Goal: Task Accomplishment & Management: Manage account settings

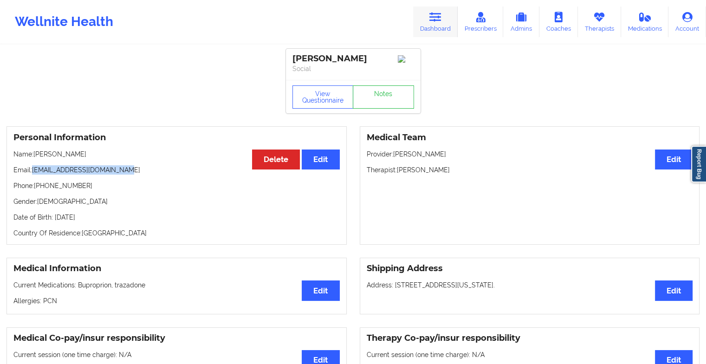
click at [429, 32] on link "Dashboard" at bounding box center [435, 21] width 45 height 31
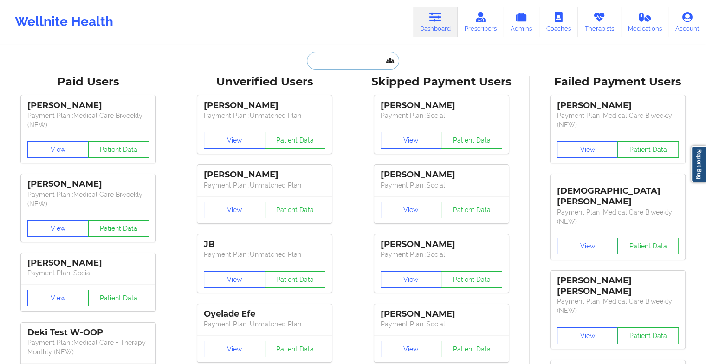
click at [333, 65] on input "text" at bounding box center [353, 61] width 92 height 18
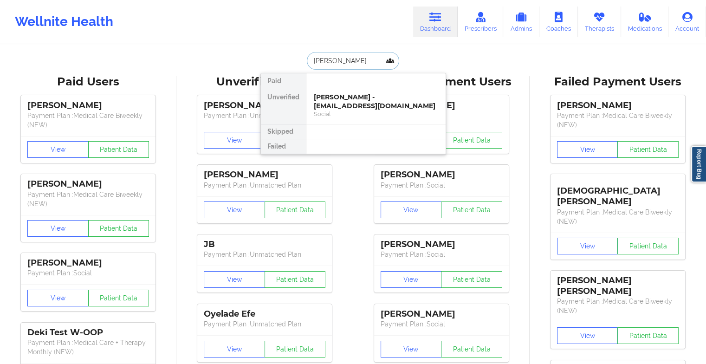
type input "[PERSON_NAME]"
click at [345, 107] on div "[DEMOGRAPHIC_DATA] - [EMAIL_ADDRESS][DOMAIN_NAME]" at bounding box center [376, 101] width 124 height 17
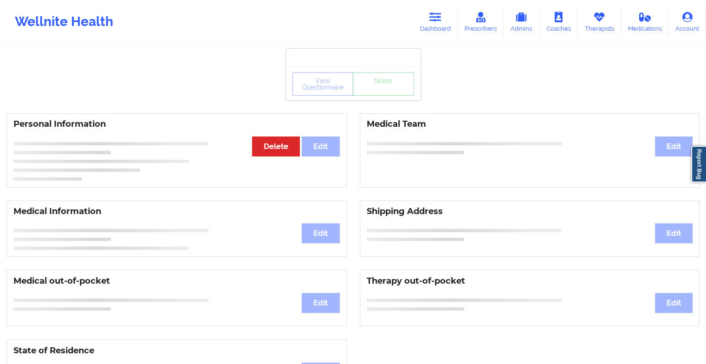
click at [379, 91] on div "View Questionnaire Notes" at bounding box center [353, 83] width 122 height 23
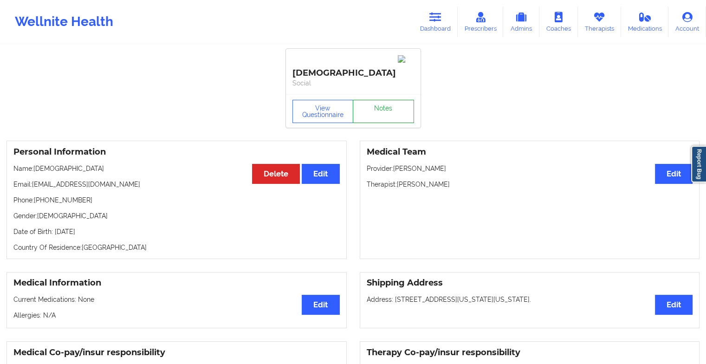
click at [379, 100] on link "Notes" at bounding box center [383, 111] width 61 height 23
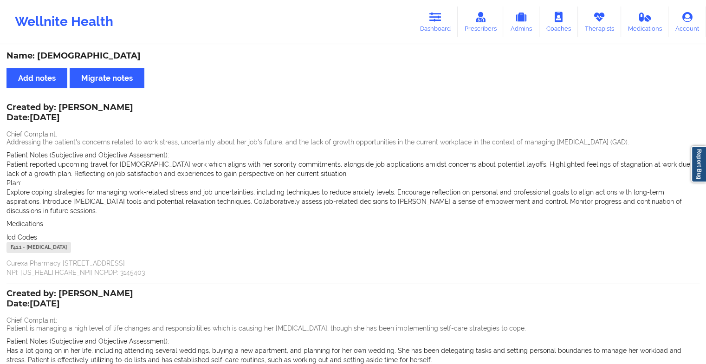
scroll to position [156, 0]
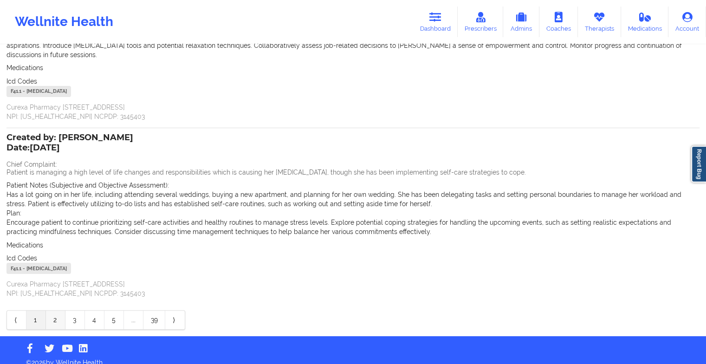
click at [51, 315] on link "2" at bounding box center [55, 319] width 19 height 19
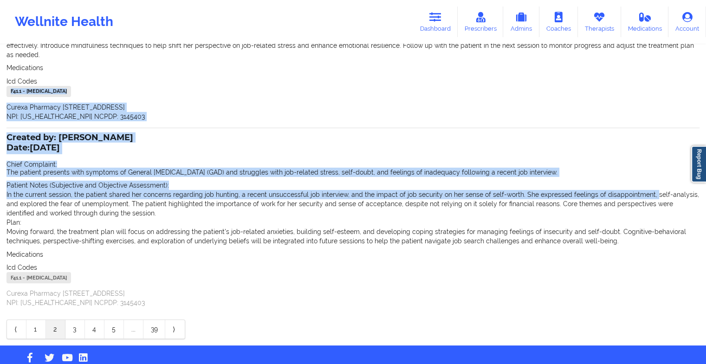
drag, startPoint x: 646, startPoint y: 196, endPoint x: 685, endPoint y: 67, distance: 134.4
click at [685, 67] on div "Created by: [PERSON_NAME] Date: [DATE] Chief Complaint: The patient is experien…" at bounding box center [352, 138] width 693 height 399
click at [29, 328] on link "1" at bounding box center [35, 329] width 19 height 19
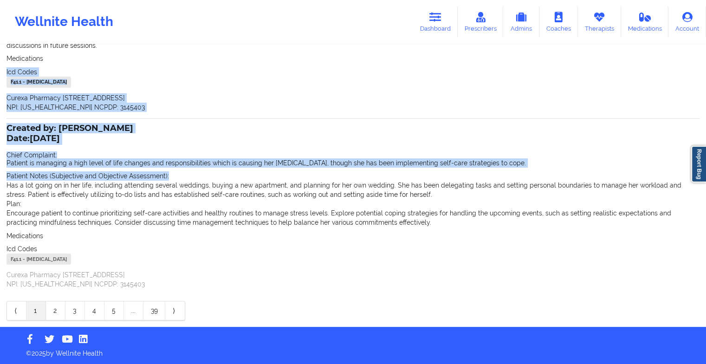
scroll to position [156, 0]
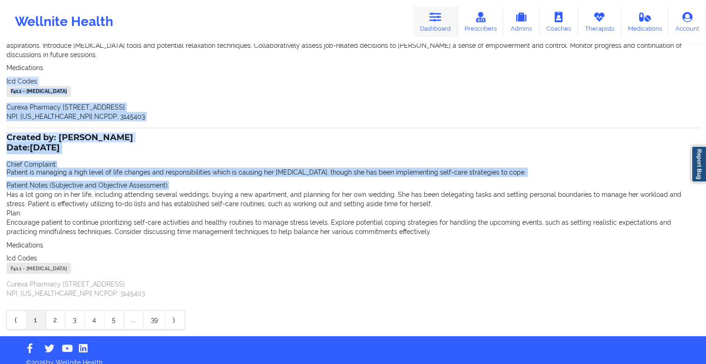
click at [426, 23] on link "Dashboard" at bounding box center [435, 21] width 45 height 31
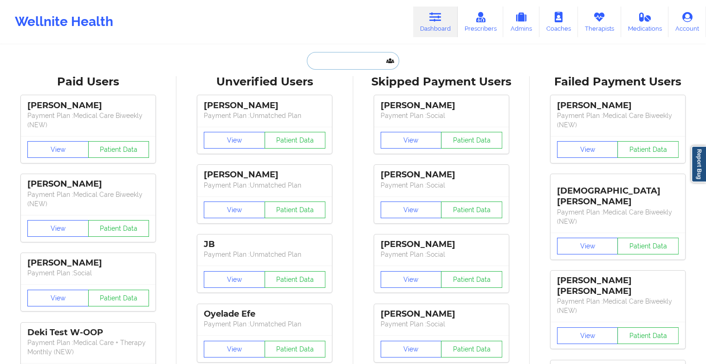
click at [362, 59] on input "text" at bounding box center [353, 61] width 92 height 18
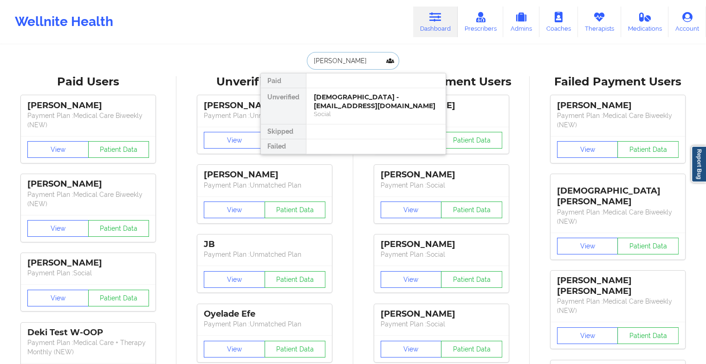
type input "[PERSON_NAME]"
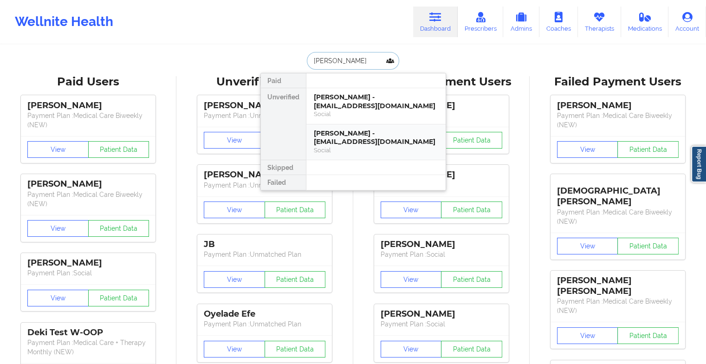
click at [343, 137] on div "[PERSON_NAME] - [EMAIL_ADDRESS][DOMAIN_NAME]" at bounding box center [376, 137] width 124 height 17
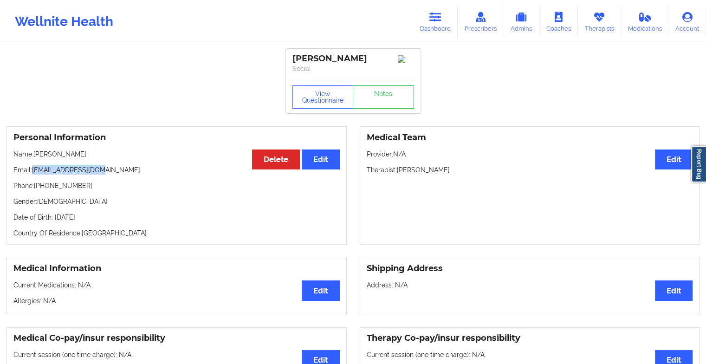
drag, startPoint x: 32, startPoint y: 171, endPoint x: 117, endPoint y: 167, distance: 85.0
click at [117, 167] on div "Personal Information Edit Delete Name: [PERSON_NAME] Email: [EMAIL_ADDRESS][DOM…" at bounding box center [176, 185] width 340 height 118
copy p "[EMAIL_ADDRESS][DOMAIN_NAME]"
click at [601, 17] on icon at bounding box center [599, 17] width 12 height 10
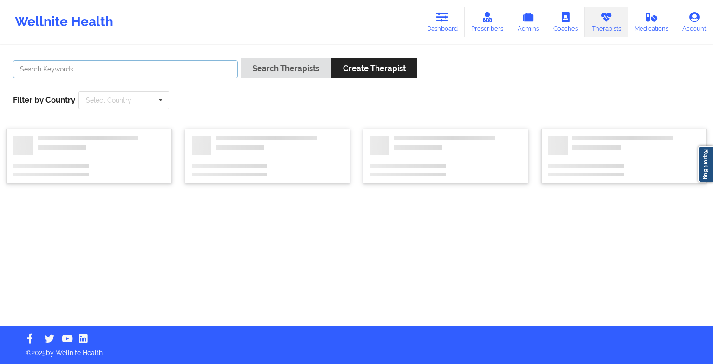
click at [155, 71] on input "text" at bounding box center [125, 69] width 225 height 18
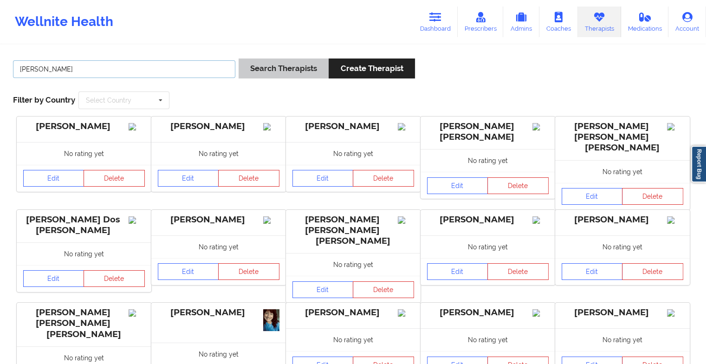
type input "[PERSON_NAME]"
click at [268, 64] on button "Search Therapists" at bounding box center [283, 68] width 90 height 20
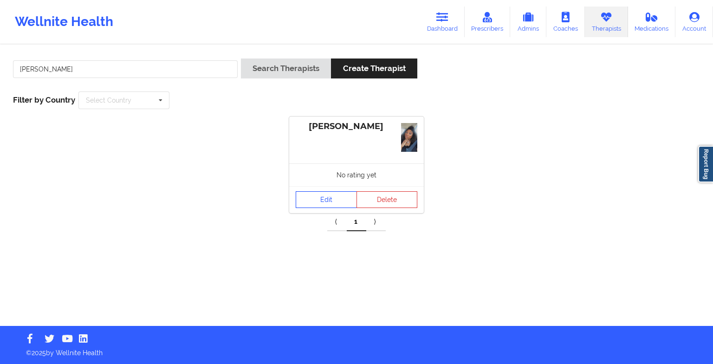
click at [315, 206] on link "Edit" at bounding box center [325, 199] width 61 height 17
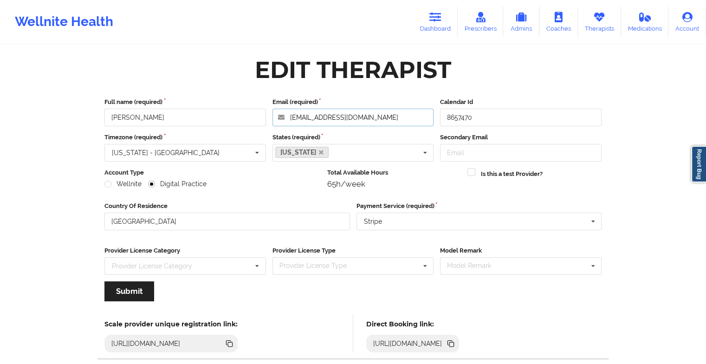
drag, startPoint x: 381, startPoint y: 121, endPoint x: 258, endPoint y: 101, distance: 124.0
click at [258, 101] on div "Full name (required) [PERSON_NAME] Email (required) [EMAIL_ADDRESS][DOMAIN_NAME…" at bounding box center [352, 111] width 503 height 29
